Goal: Task Accomplishment & Management: Manage account settings

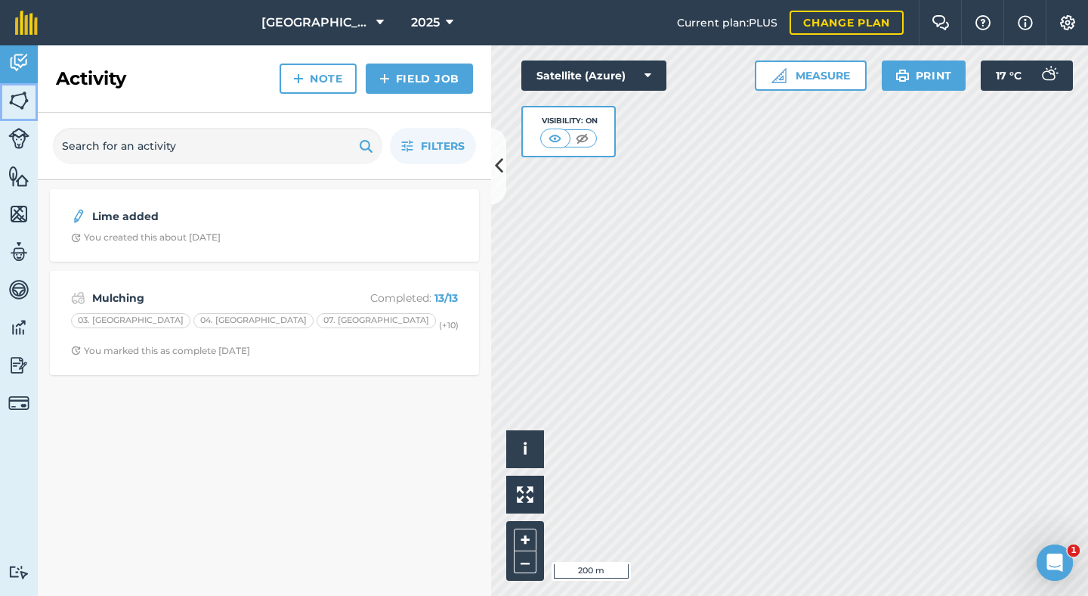
click at [26, 102] on img at bounding box center [18, 100] width 21 height 23
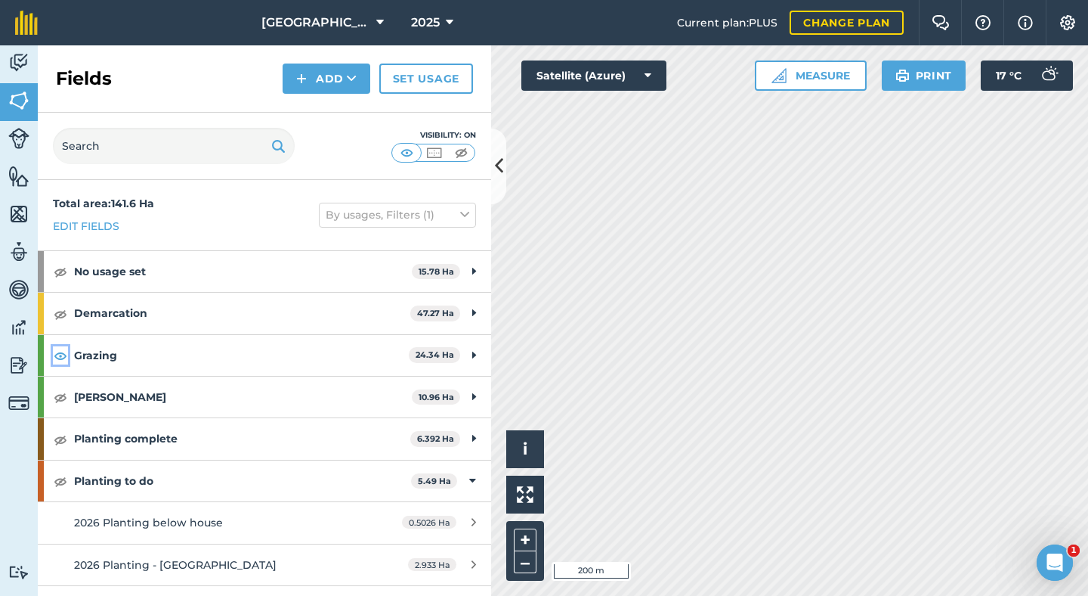
click at [60, 353] on img at bounding box center [61, 355] width 14 height 18
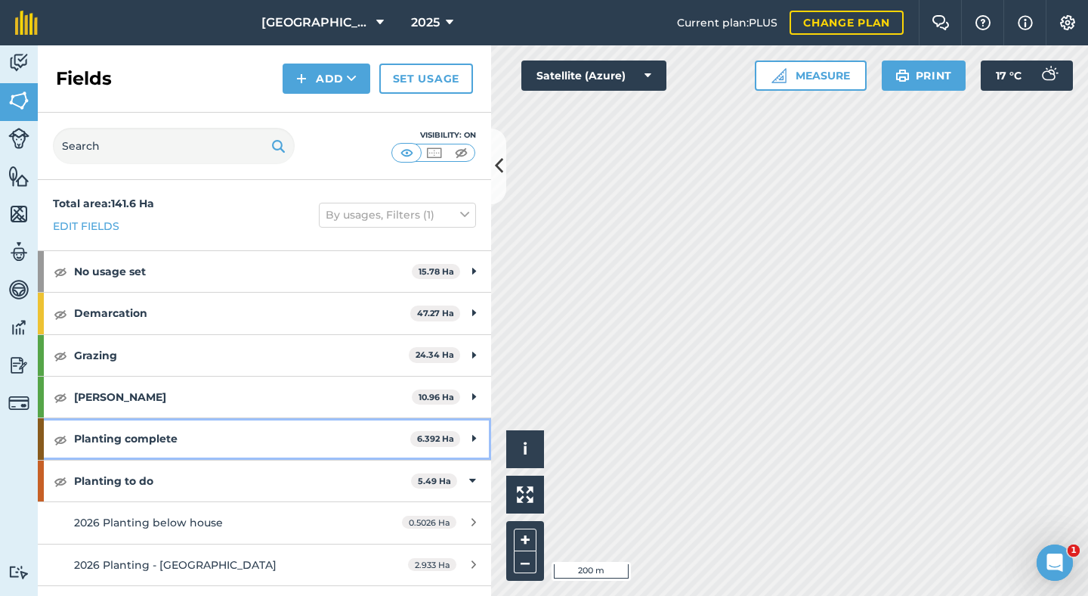
click at [473, 437] on icon at bounding box center [474, 438] width 4 height 17
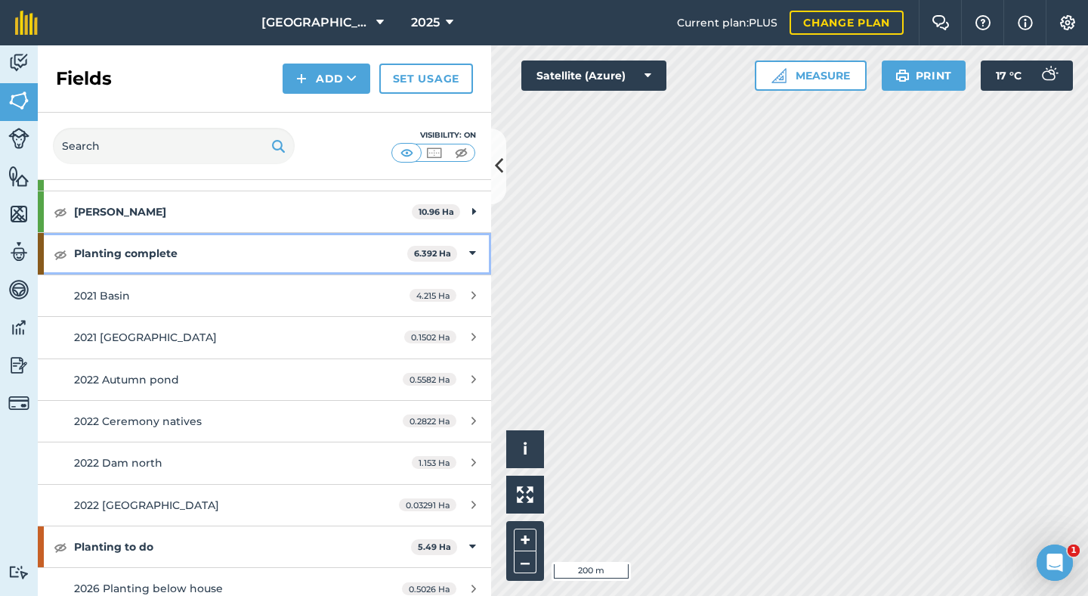
scroll to position [187, 0]
click at [472, 256] on icon at bounding box center [472, 251] width 7 height 17
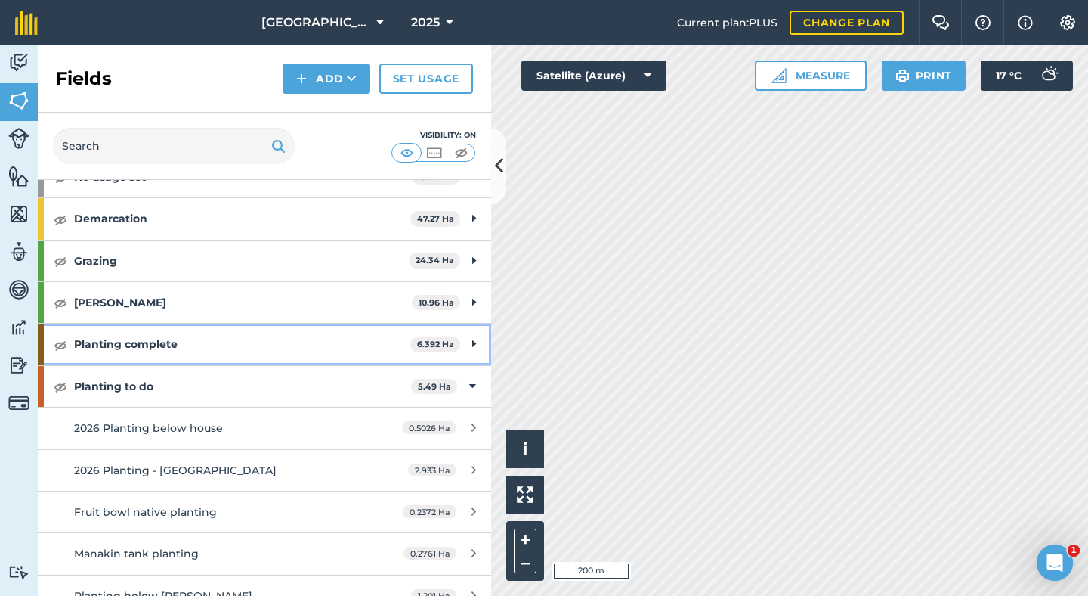
scroll to position [0, 0]
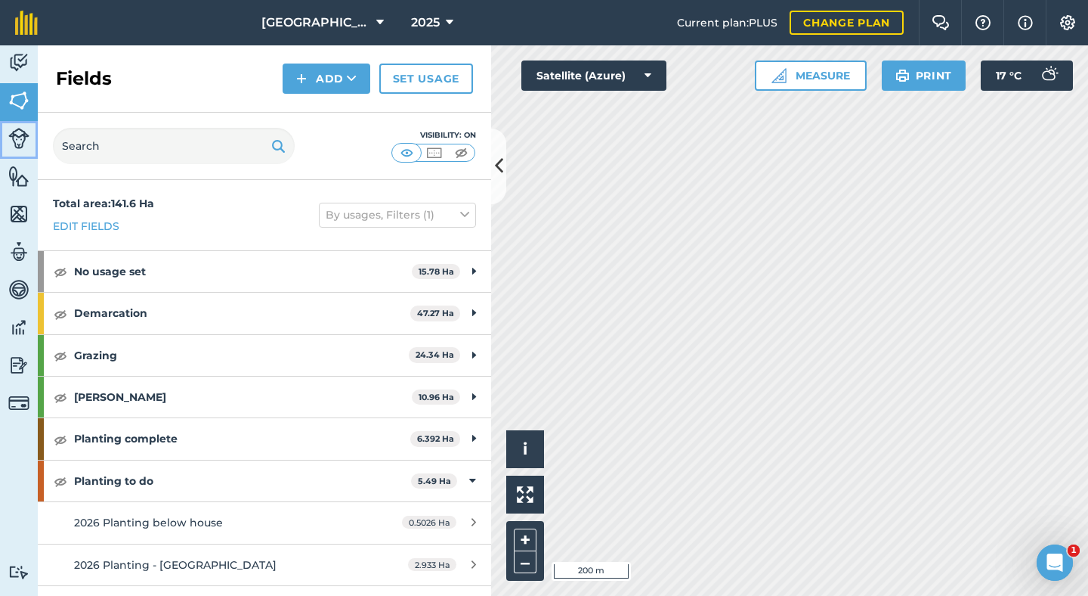
click at [23, 136] on img at bounding box center [18, 138] width 21 height 21
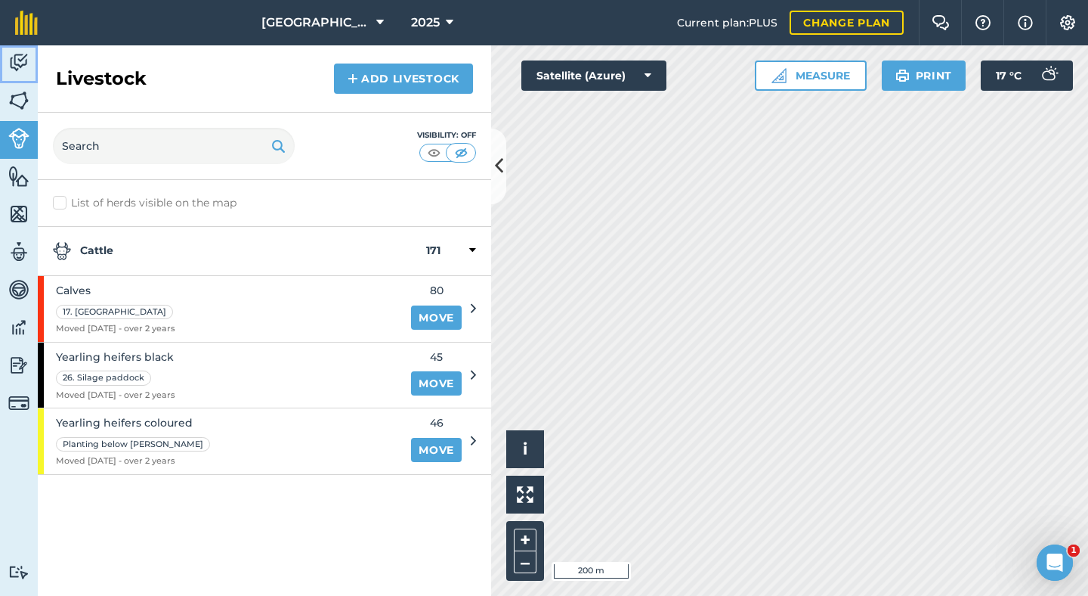
click at [19, 63] on img at bounding box center [18, 62] width 21 height 23
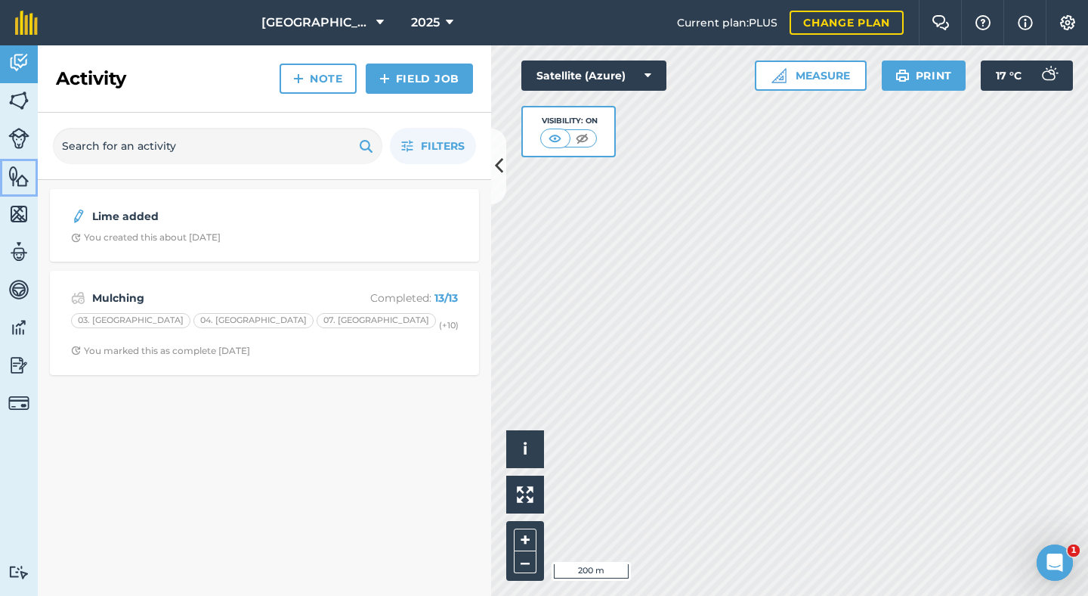
click at [20, 173] on img at bounding box center [18, 176] width 21 height 23
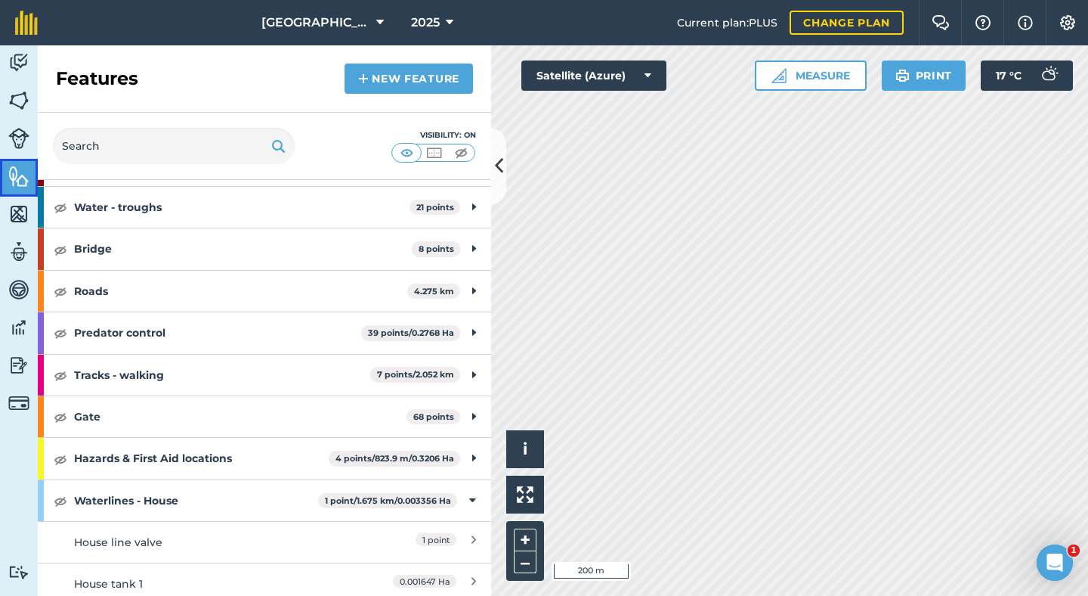
scroll to position [250, 0]
click at [61, 417] on img at bounding box center [61, 416] width 14 height 18
click at [525, 539] on button "+" at bounding box center [525, 539] width 23 height 23
click at [1003, 80] on div "Hello i © 2025 TomTom, Microsoft 50 m + – Satellite (Azure) Measure Print 17 ° C" at bounding box center [789, 320] width 597 height 550
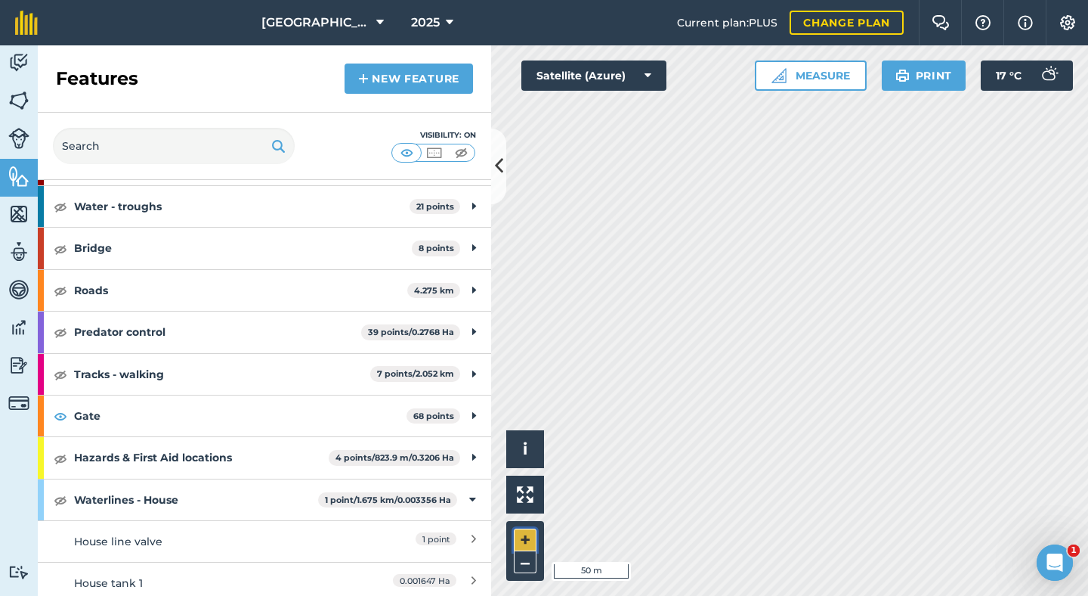
click at [529, 534] on button "+" at bounding box center [525, 539] width 23 height 23
click at [496, 167] on icon at bounding box center [499, 166] width 8 height 26
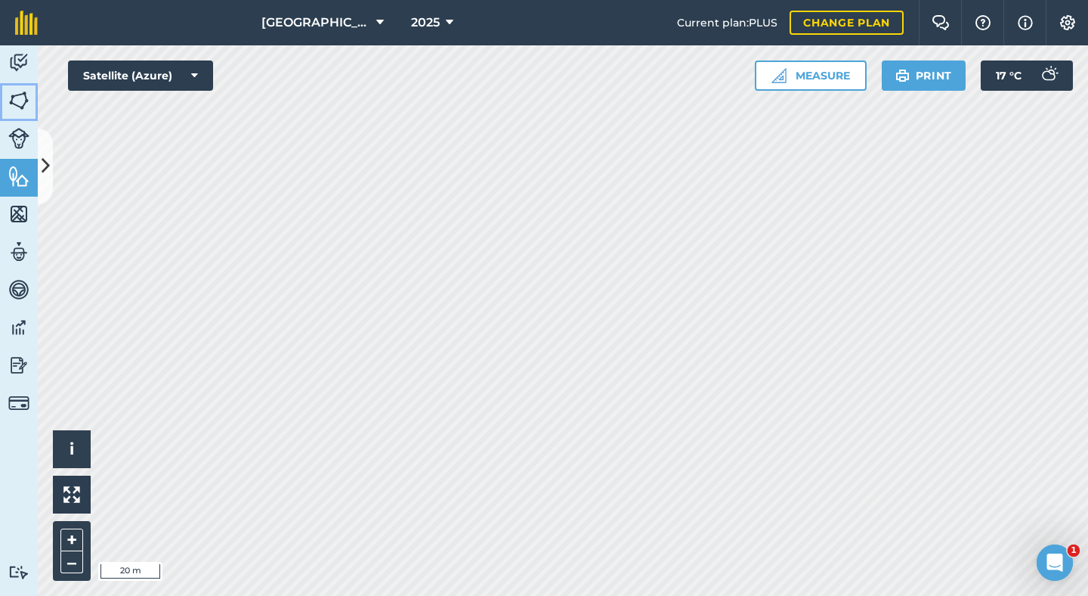
click at [17, 103] on img at bounding box center [18, 100] width 21 height 23
click at [44, 164] on icon at bounding box center [46, 166] width 8 height 26
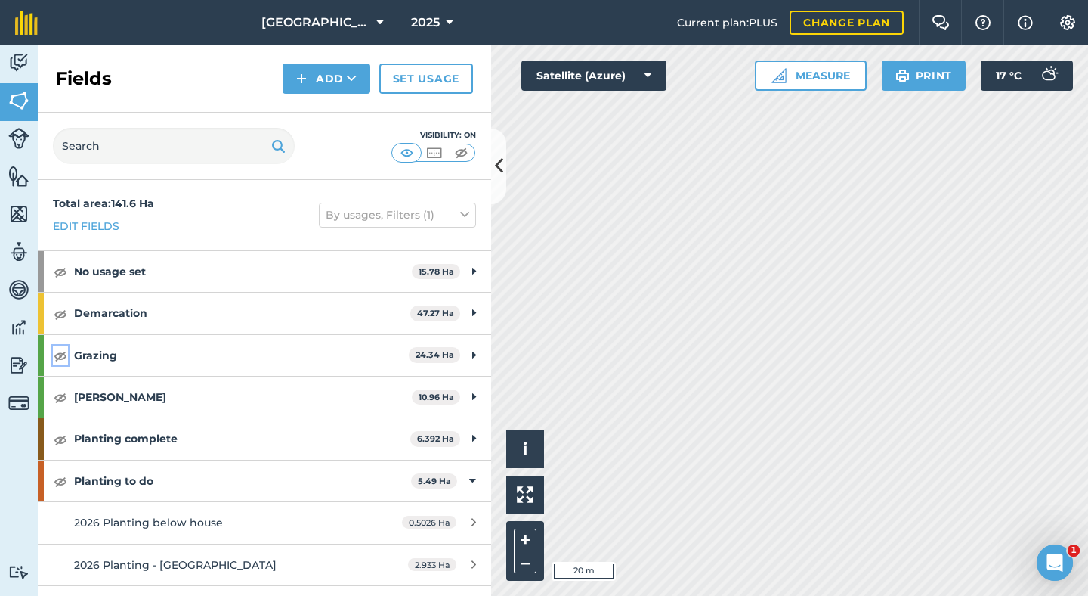
click at [59, 354] on img at bounding box center [61, 355] width 14 height 18
click at [525, 559] on button "–" at bounding box center [525, 562] width 23 height 22
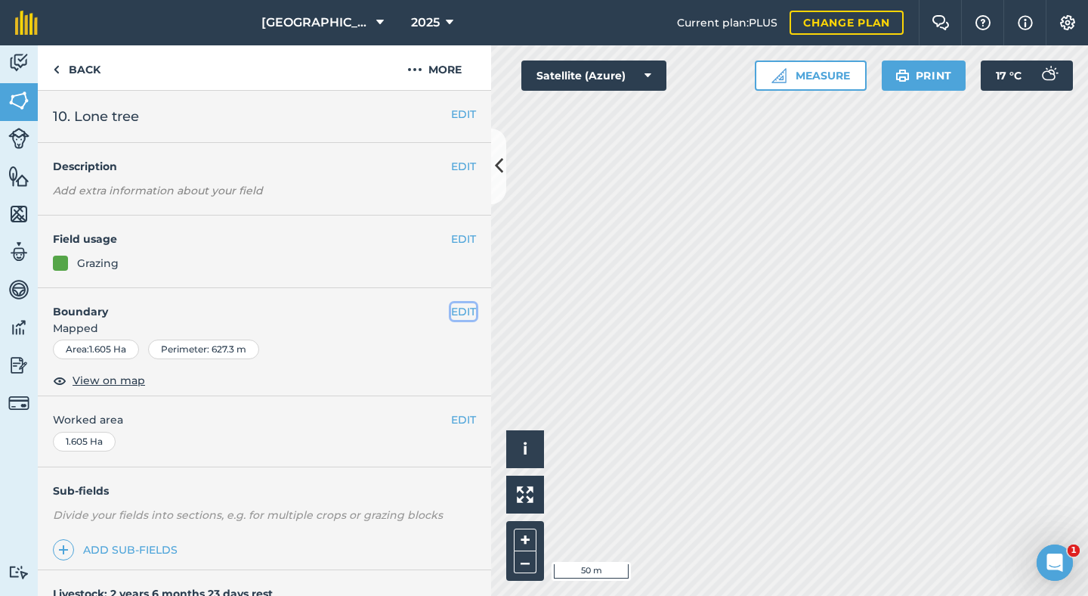
click at [456, 314] on button "EDIT" at bounding box center [463, 311] width 25 height 17
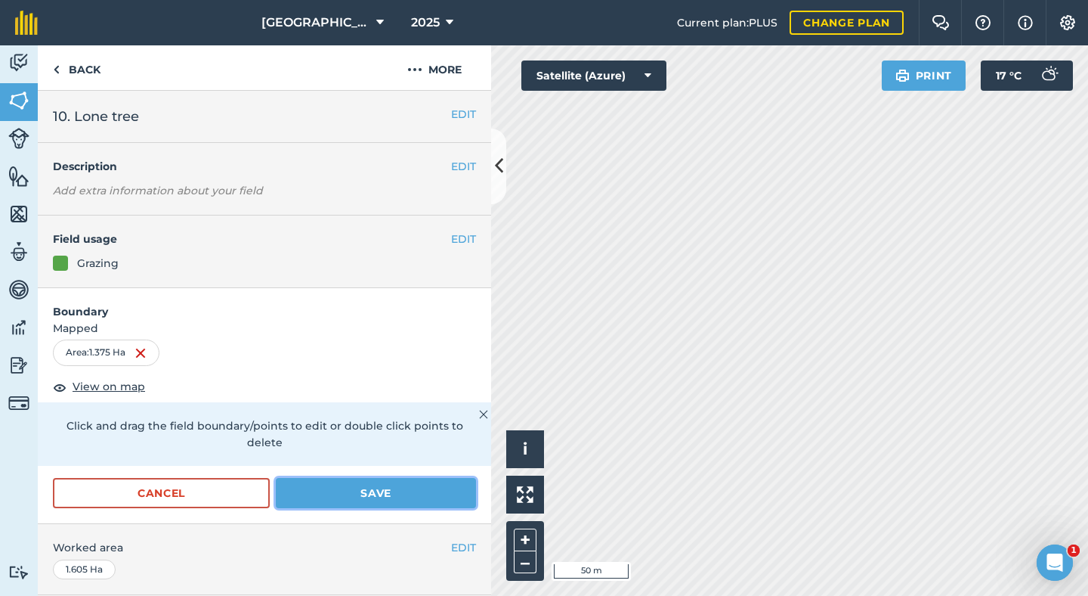
click at [413, 478] on button "Save" at bounding box center [376, 493] width 200 height 30
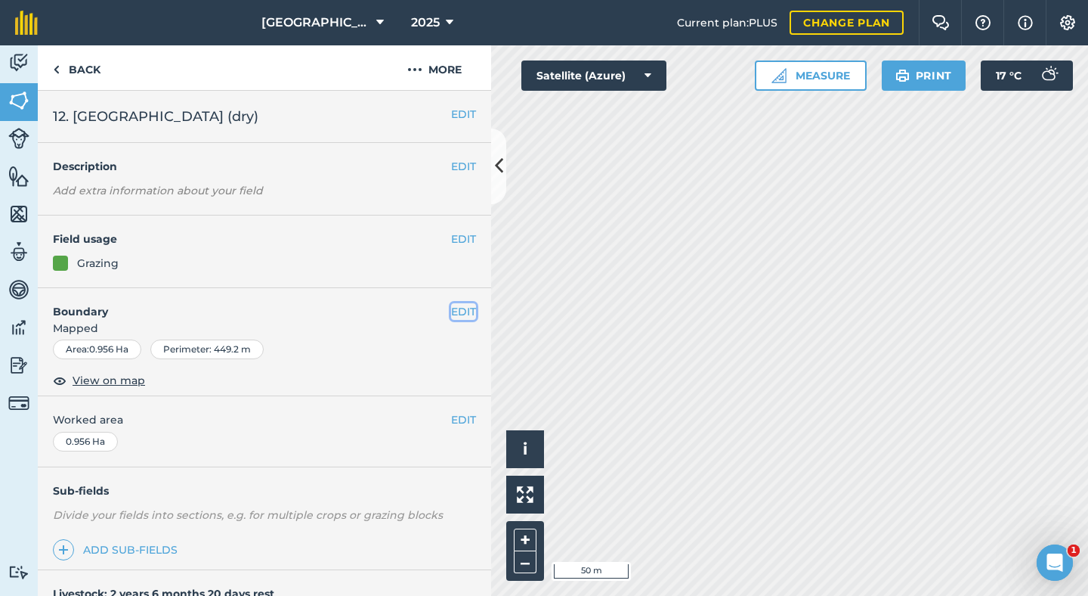
click at [454, 315] on button "EDIT" at bounding box center [463, 311] width 25 height 17
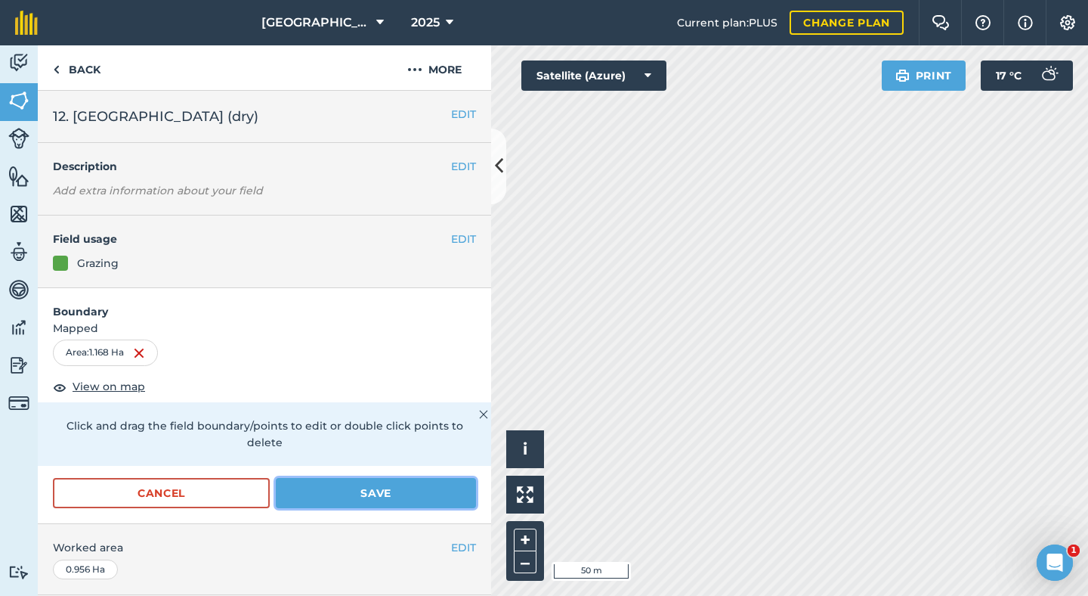
click at [414, 488] on button "Save" at bounding box center [376, 493] width 200 height 30
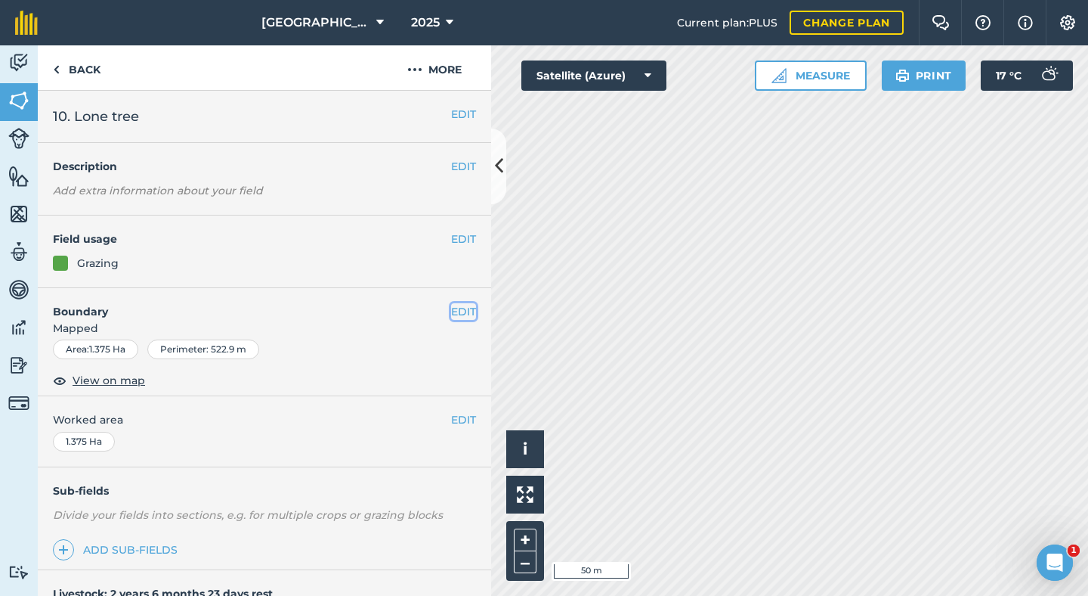
click at [454, 314] on button "EDIT" at bounding box center [463, 311] width 25 height 17
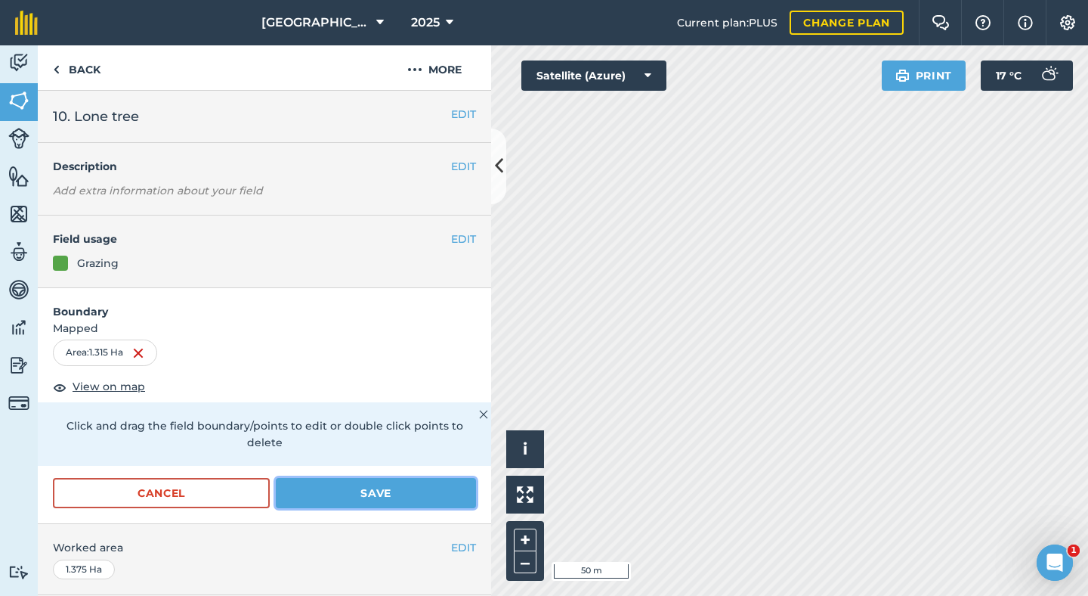
click at [315, 478] on button "Save" at bounding box center [376, 493] width 200 height 30
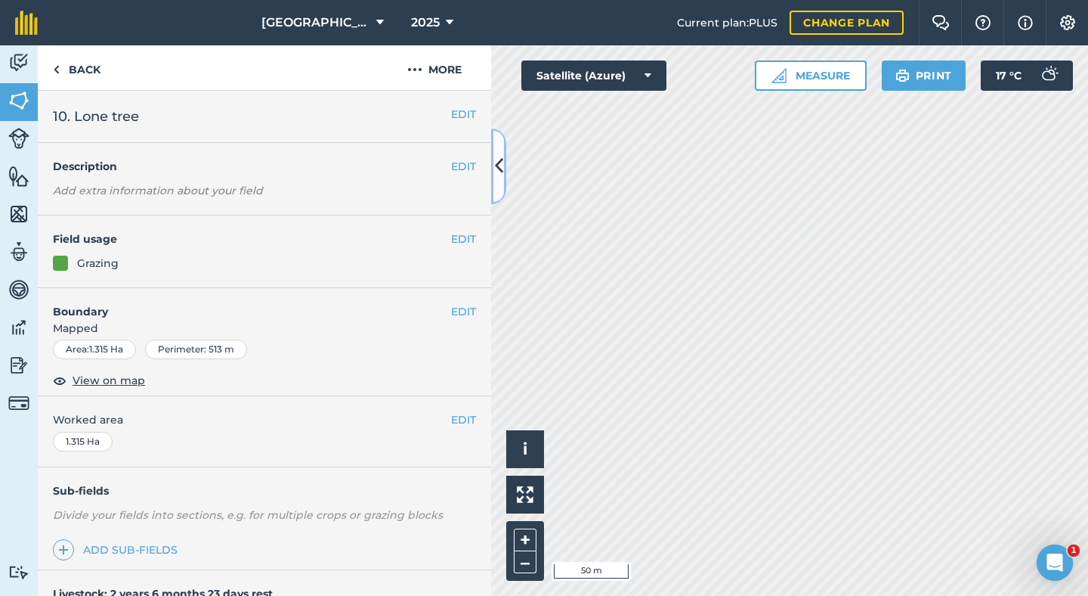
click at [499, 167] on icon at bounding box center [499, 166] width 8 height 26
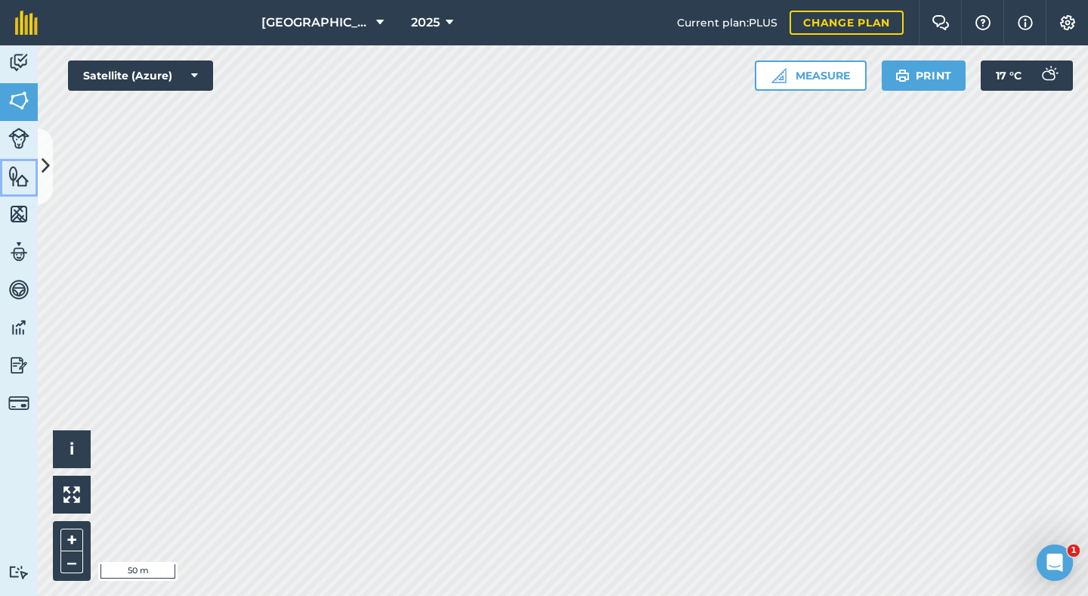
click at [15, 178] on img at bounding box center [18, 176] width 21 height 23
click at [52, 155] on button at bounding box center [45, 166] width 15 height 76
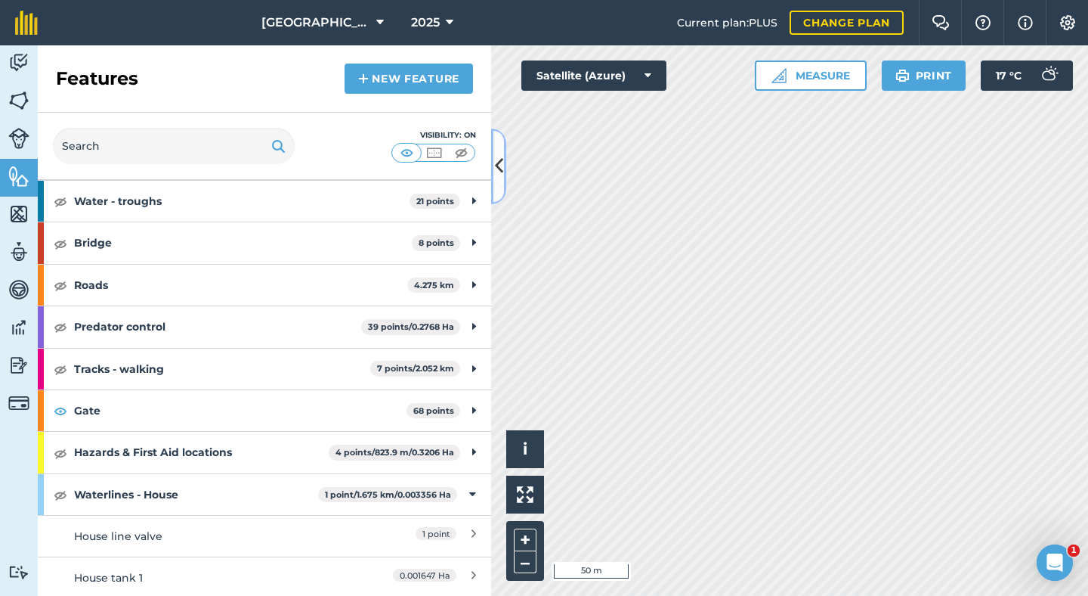
scroll to position [326, 0]
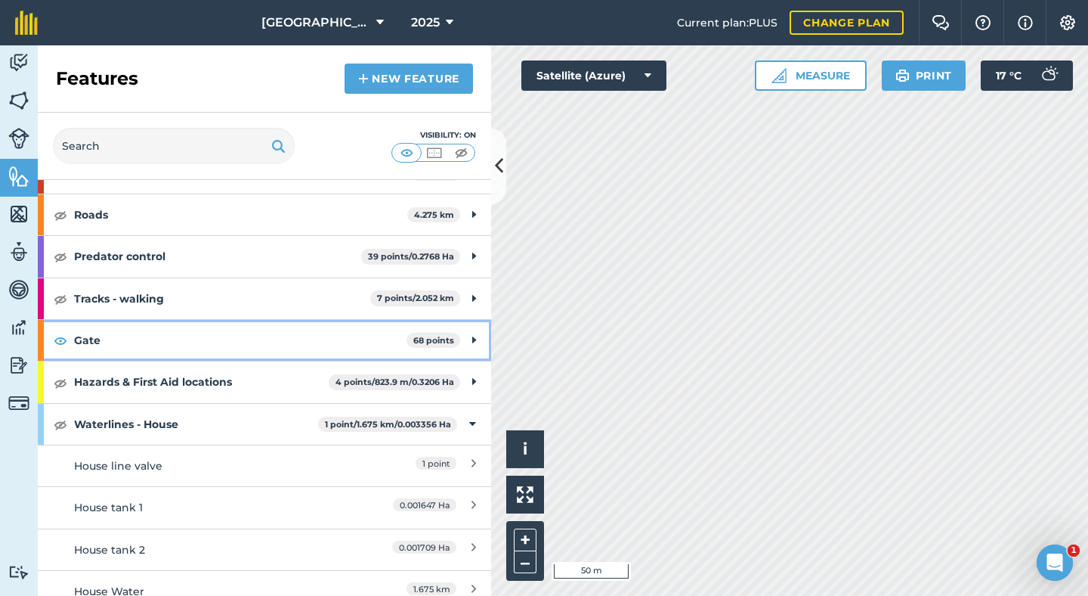
click at [446, 342] on strong "68 points" at bounding box center [433, 340] width 41 height 11
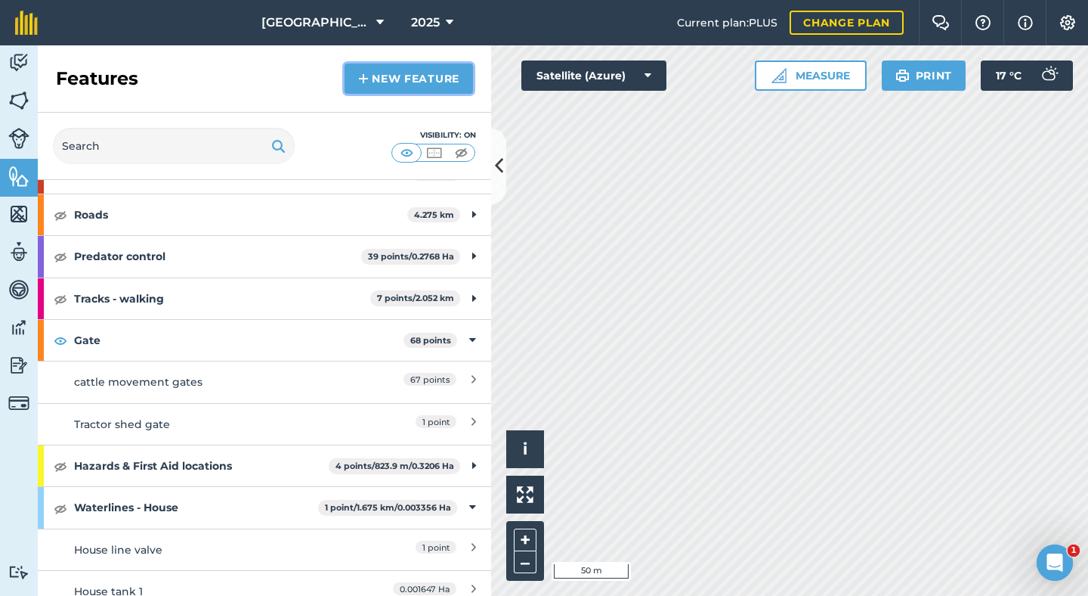
click at [404, 92] on link "New feature" at bounding box center [409, 78] width 128 height 30
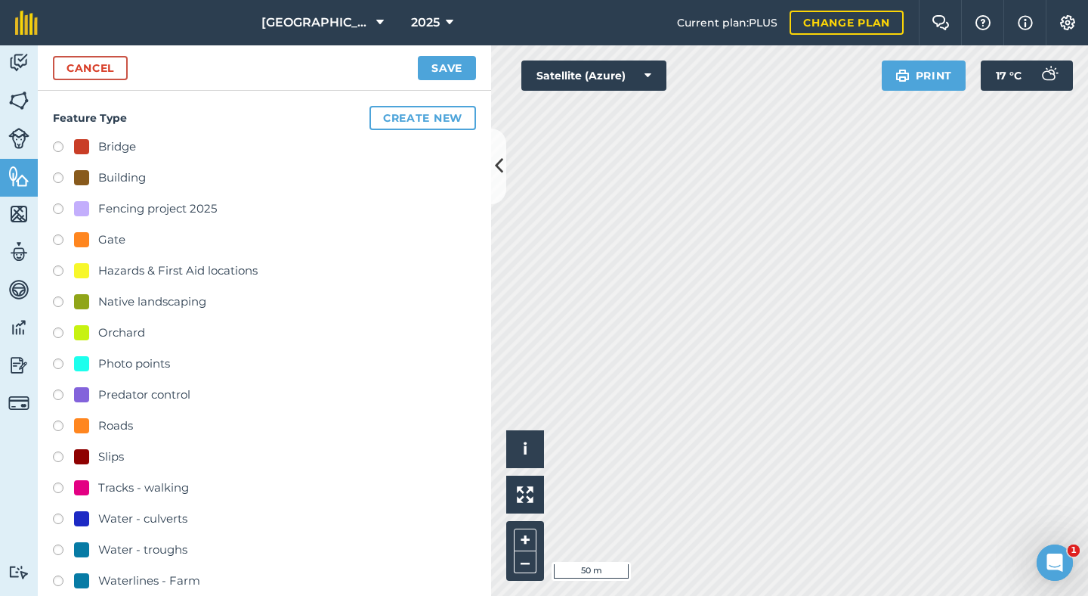
click at [56, 239] on label at bounding box center [63, 241] width 21 height 15
radio input "true"
type input "Gate"
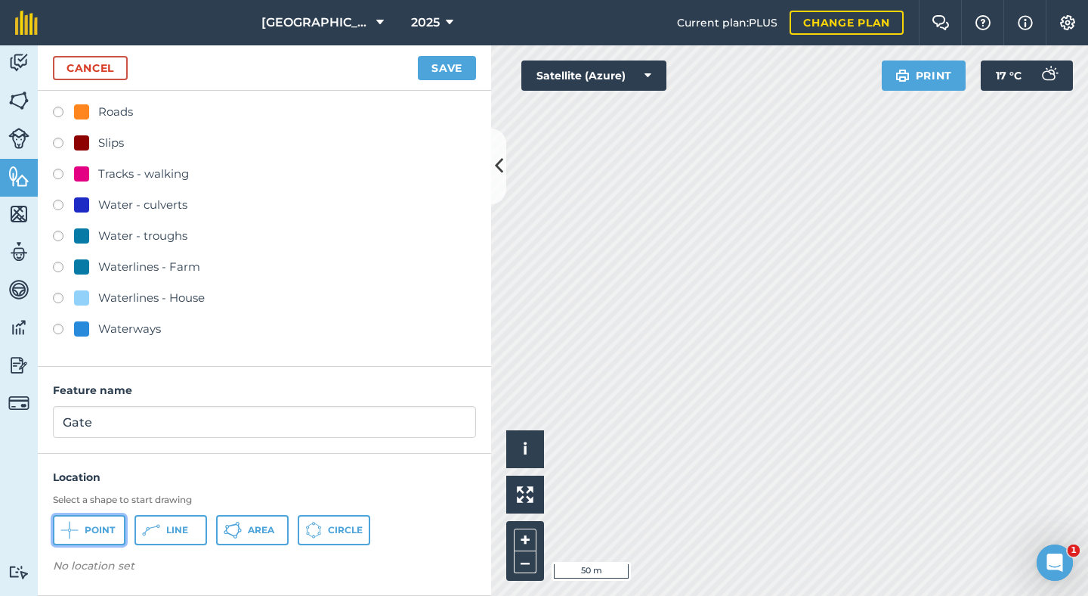
click at [104, 526] on span "Point" at bounding box center [100, 530] width 30 height 12
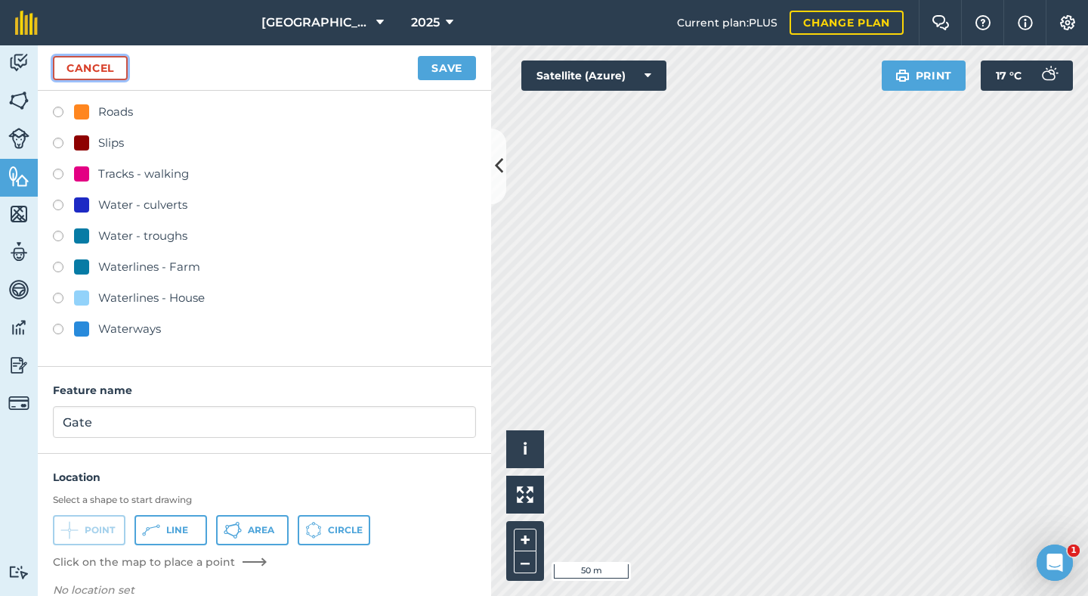
click at [119, 73] on link "Cancel" at bounding box center [90, 68] width 75 height 24
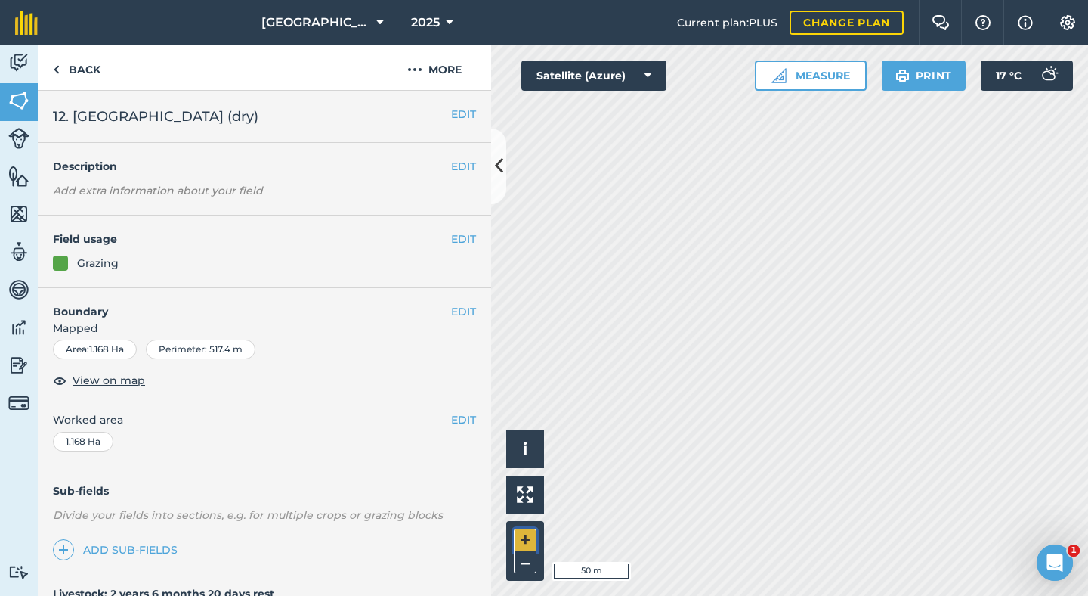
click at [522, 535] on button "+" at bounding box center [525, 539] width 23 height 23
click at [530, 560] on button "–" at bounding box center [525, 562] width 23 height 22
click at [459, 594] on div "Activity Fields Livestock Features Maps Team Vehicles Data Reporting Billing Tu…" at bounding box center [544, 320] width 1088 height 550
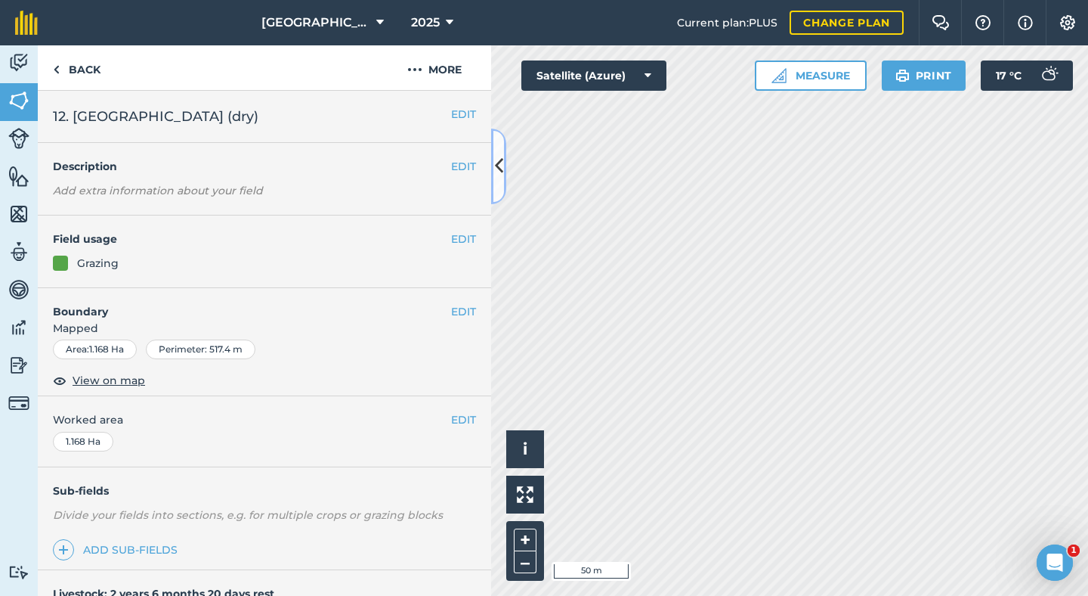
click at [503, 151] on button at bounding box center [498, 166] width 15 height 76
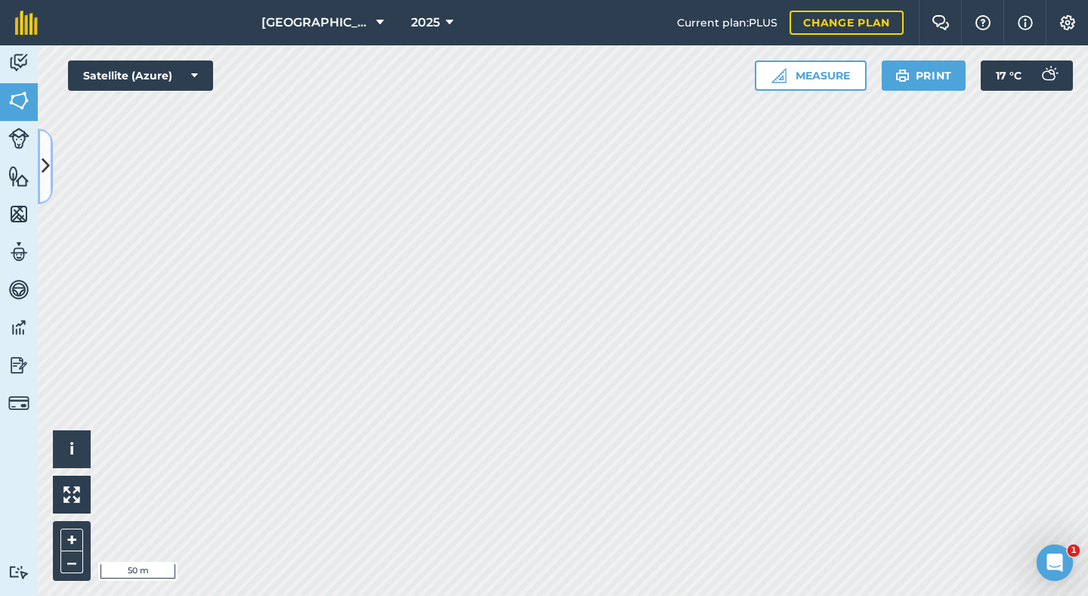
click at [42, 158] on icon at bounding box center [46, 166] width 8 height 26
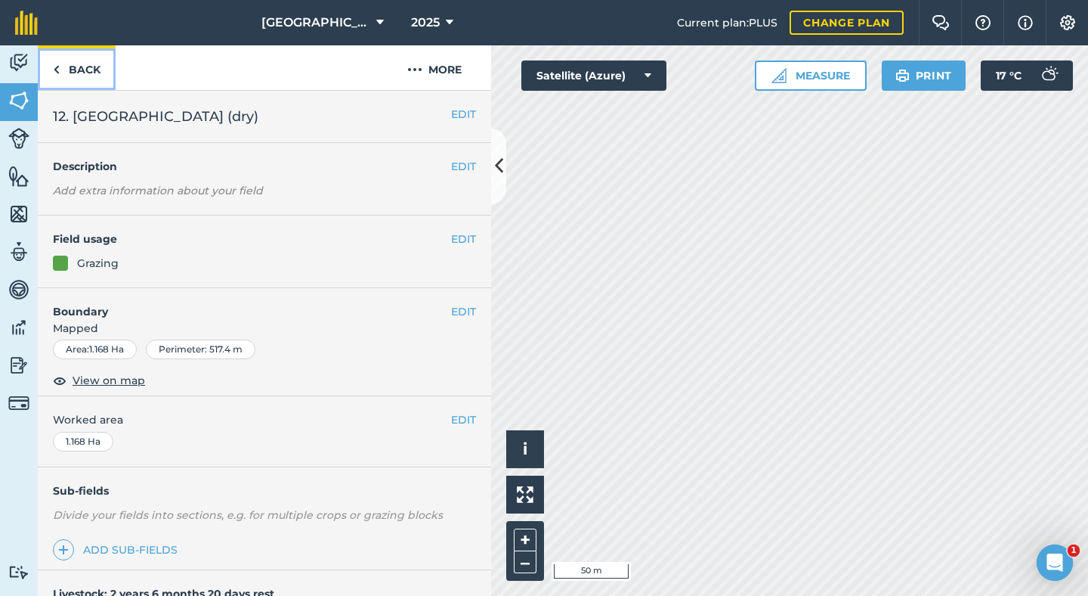
click at [107, 74] on link "Back" at bounding box center [77, 67] width 78 height 45
click at [70, 74] on link "Back" at bounding box center [77, 67] width 78 height 45
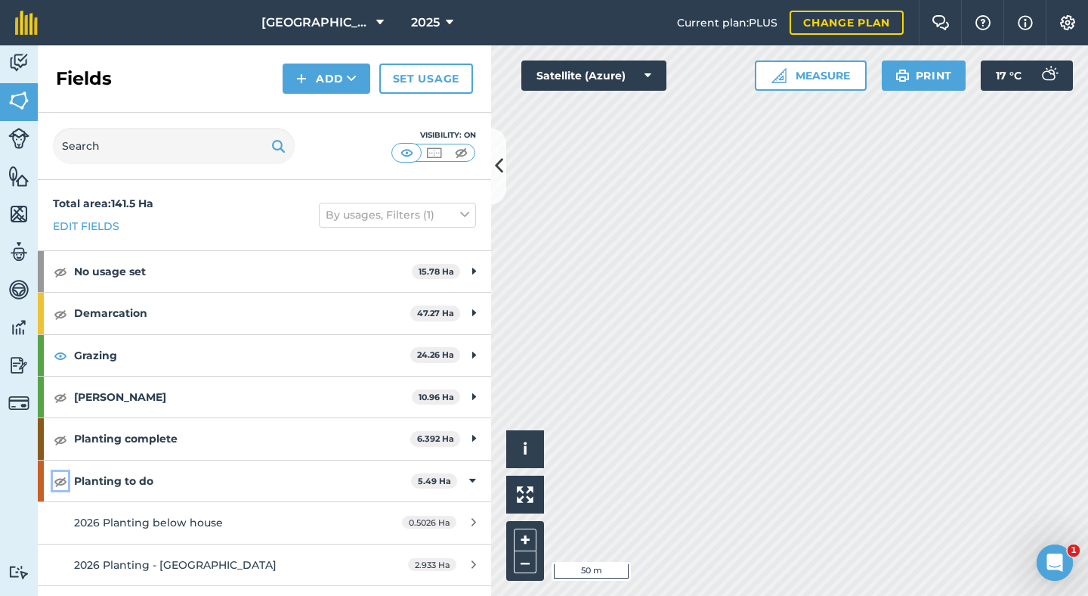
click at [58, 483] on img at bounding box center [61, 481] width 14 height 18
click at [499, 172] on icon at bounding box center [499, 166] width 8 height 26
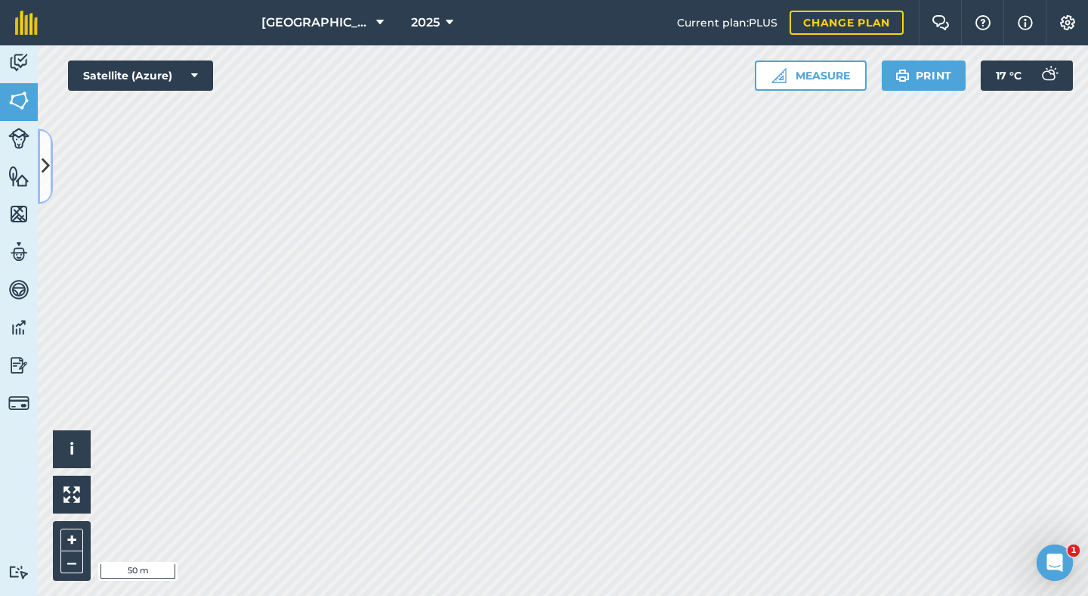
click at [49, 158] on button at bounding box center [45, 166] width 15 height 76
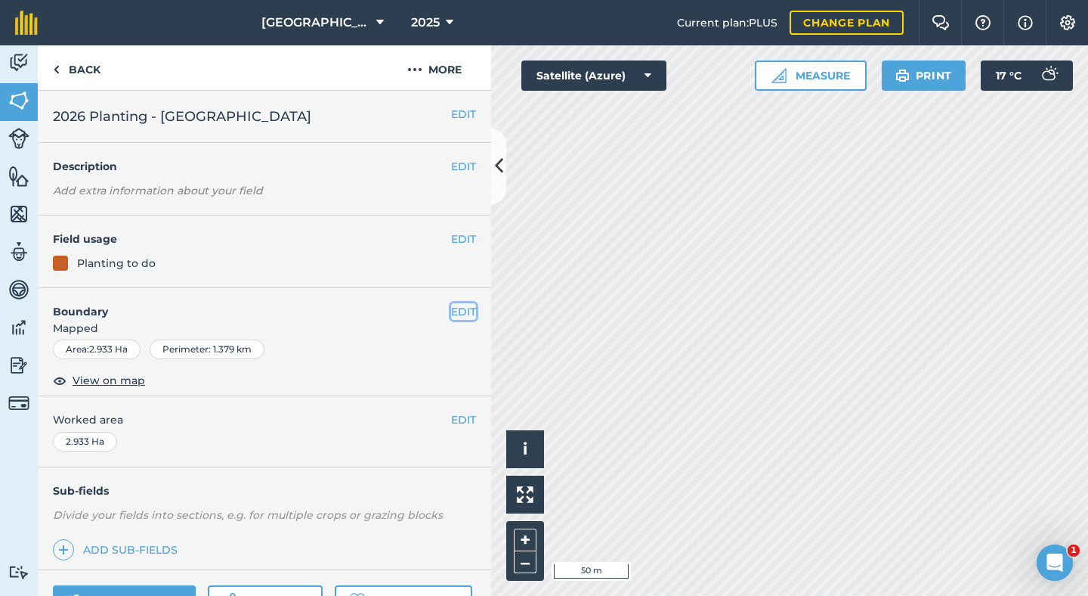
click at [457, 307] on button "EDIT" at bounding box center [463, 311] width 25 height 17
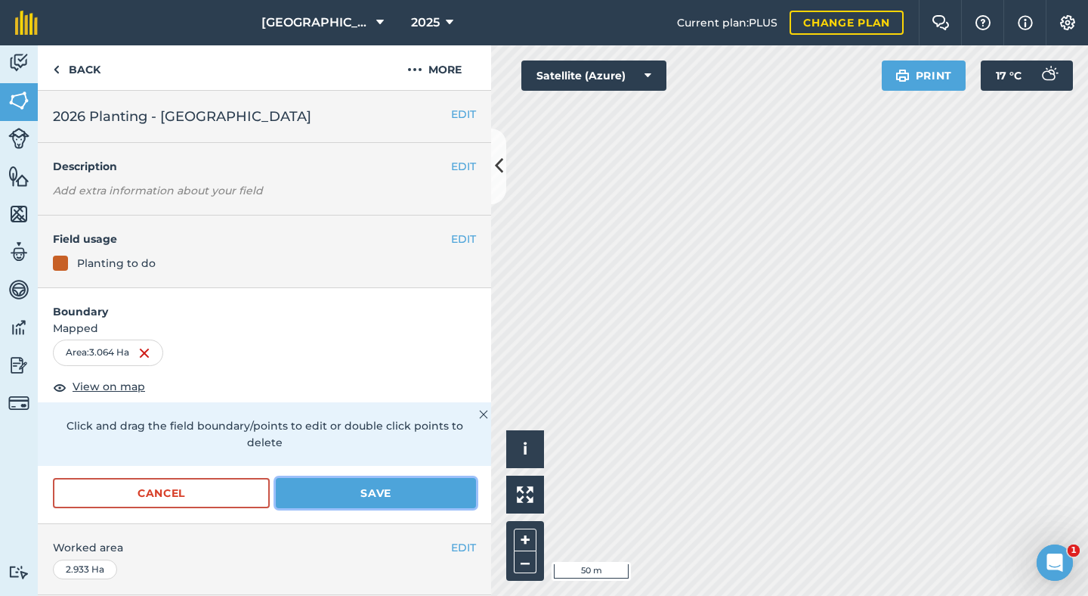
click at [341, 478] on button "Save" at bounding box center [376, 493] width 200 height 30
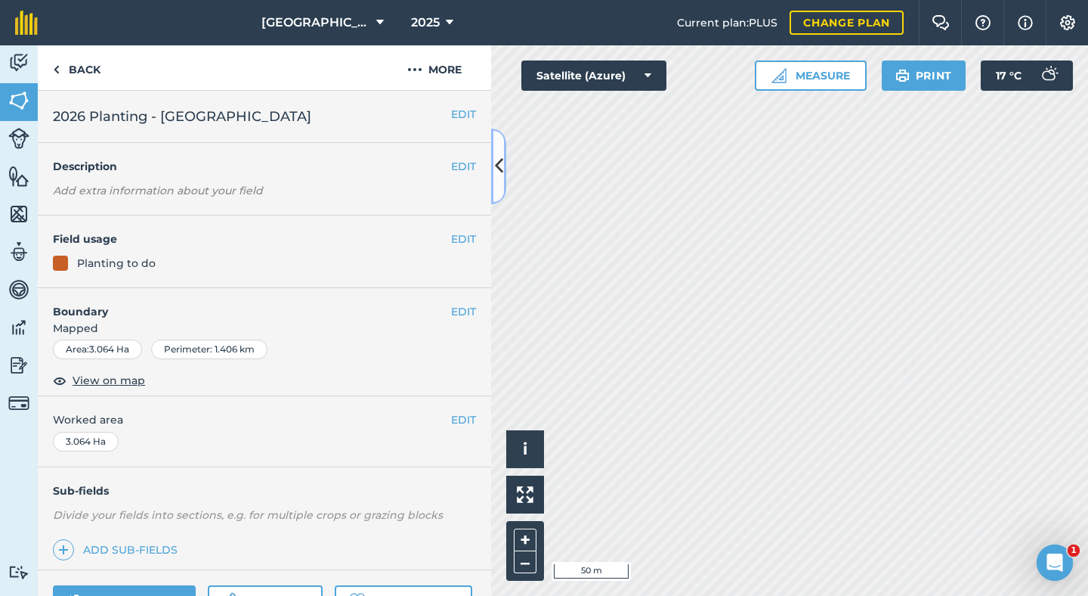
click at [495, 168] on icon at bounding box center [499, 166] width 8 height 26
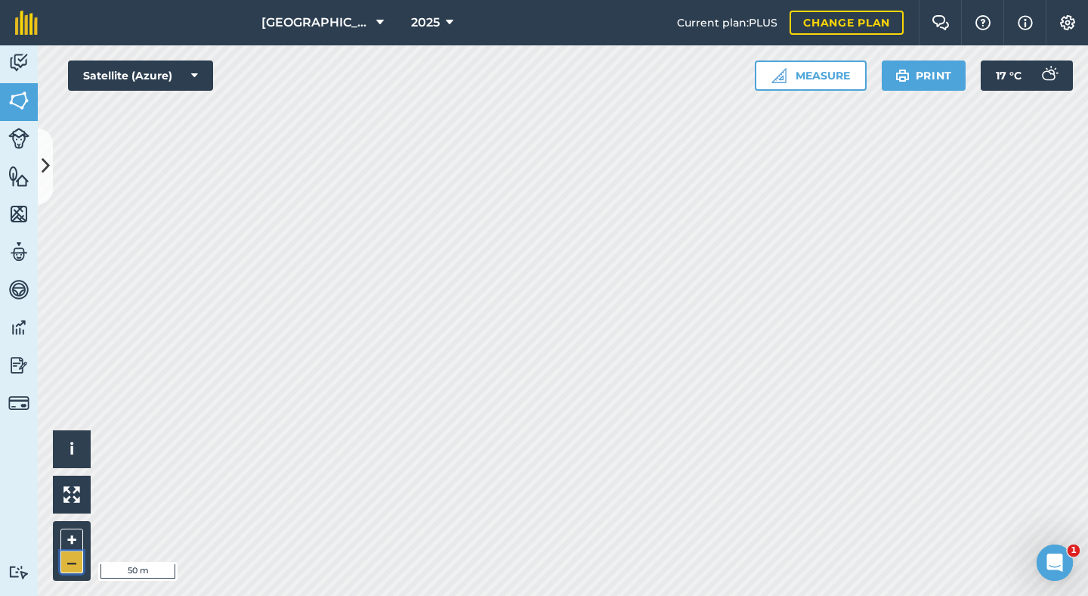
click at [73, 561] on button "–" at bounding box center [71, 562] width 23 height 22
click at [76, 537] on button "+" at bounding box center [71, 539] width 23 height 23
